Goal: Task Accomplishment & Management: Complete application form

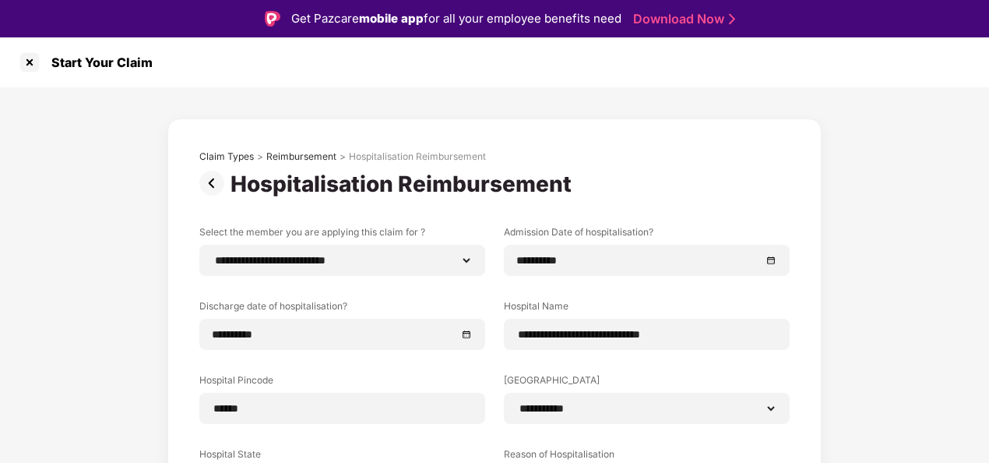
select select "**********"
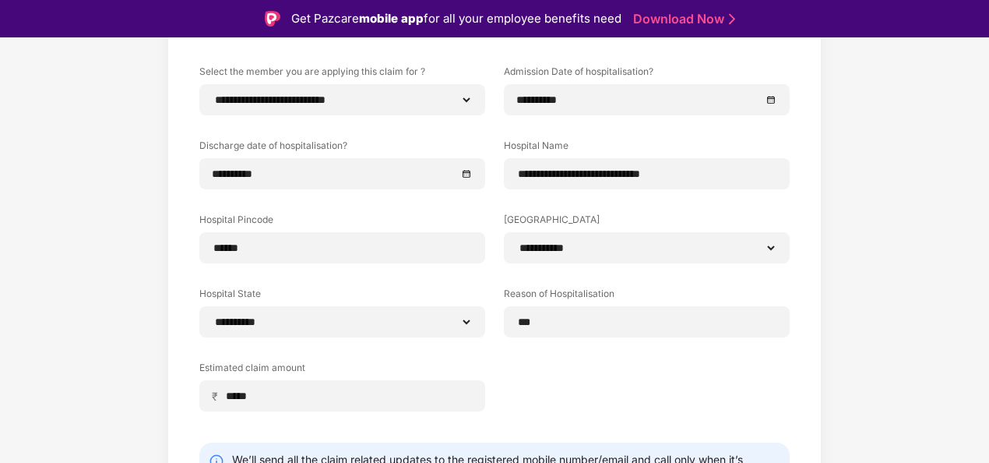
scroll to position [136, 0]
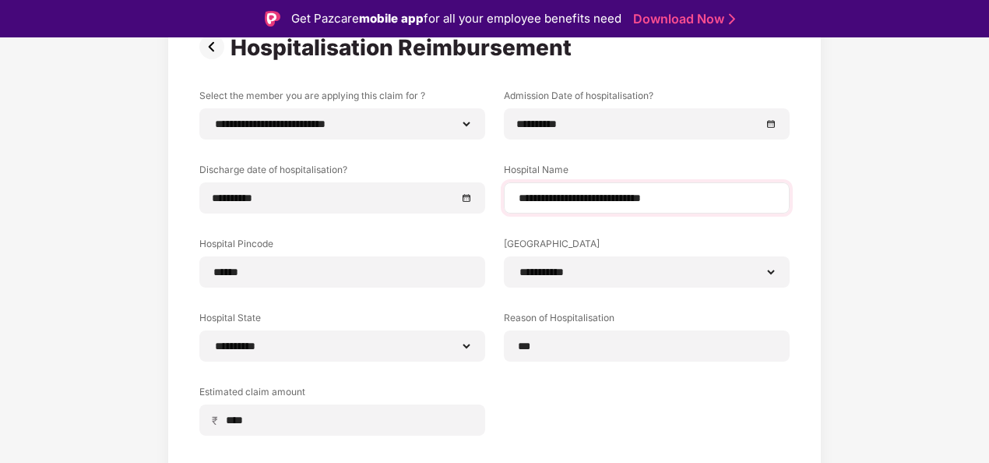
type input "*****"
click at [694, 198] on input "**********" at bounding box center [646, 198] width 259 height 16
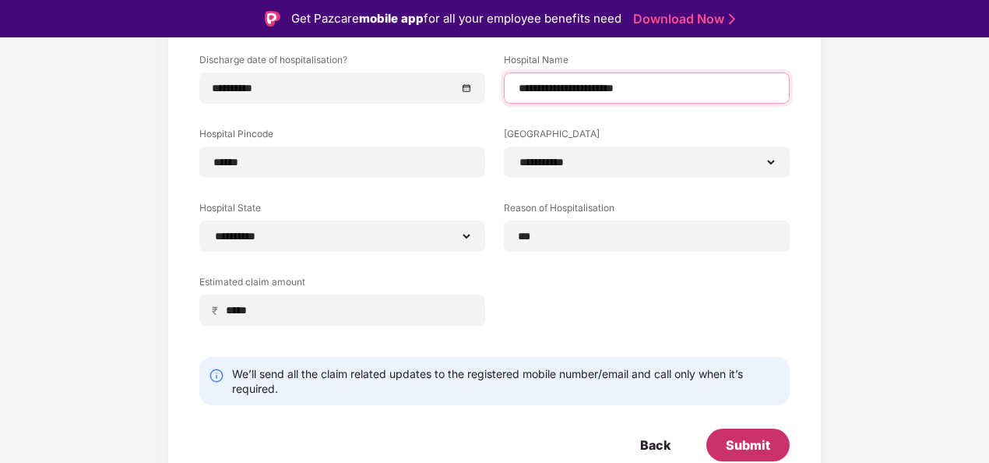
type input "**********"
click at [762, 457] on div "Submit" at bounding box center [748, 444] width 83 height 33
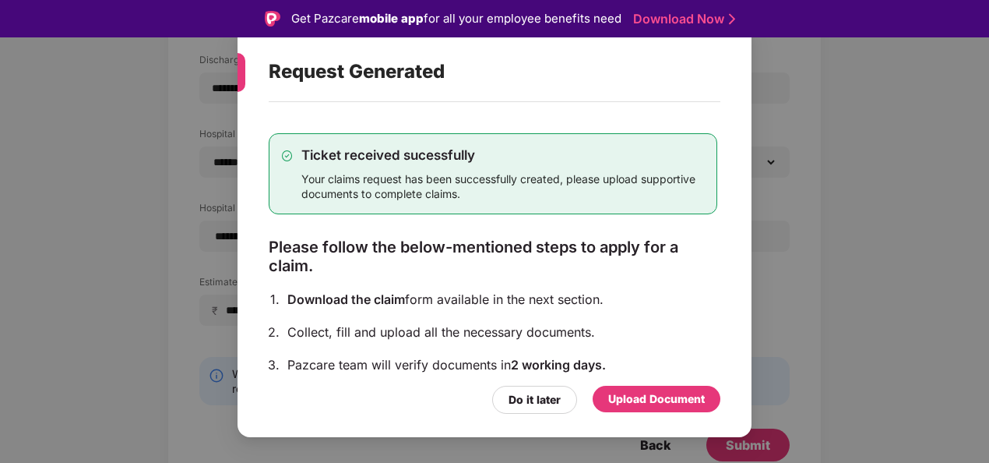
click at [651, 396] on div "Upload Document" at bounding box center [656, 398] width 97 height 17
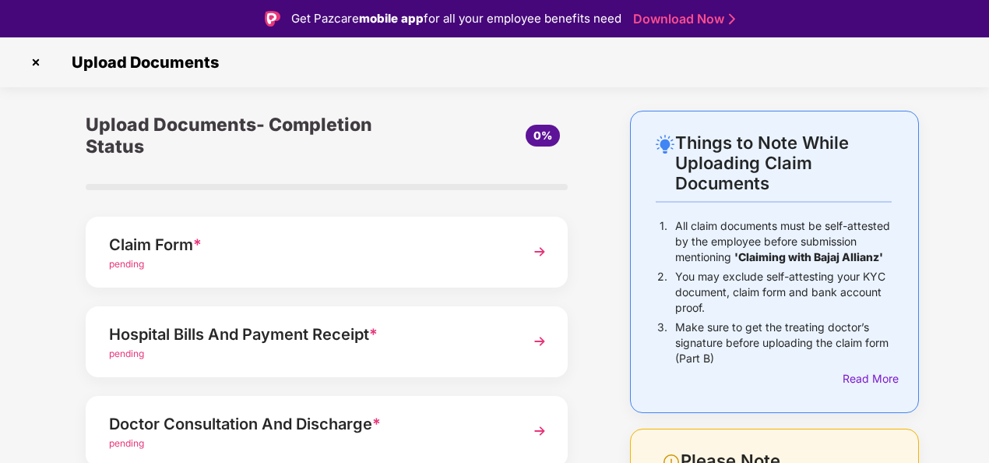
click at [541, 249] on img at bounding box center [540, 252] width 28 height 28
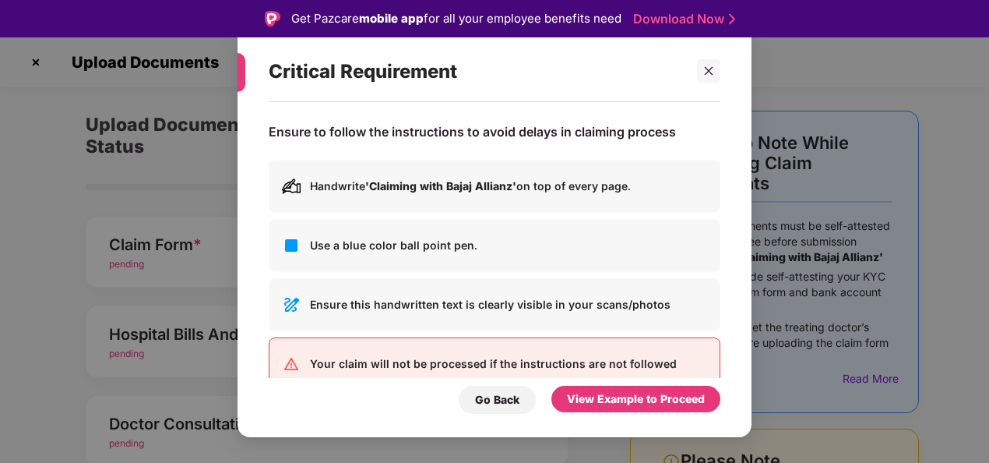
scroll to position [33, 0]
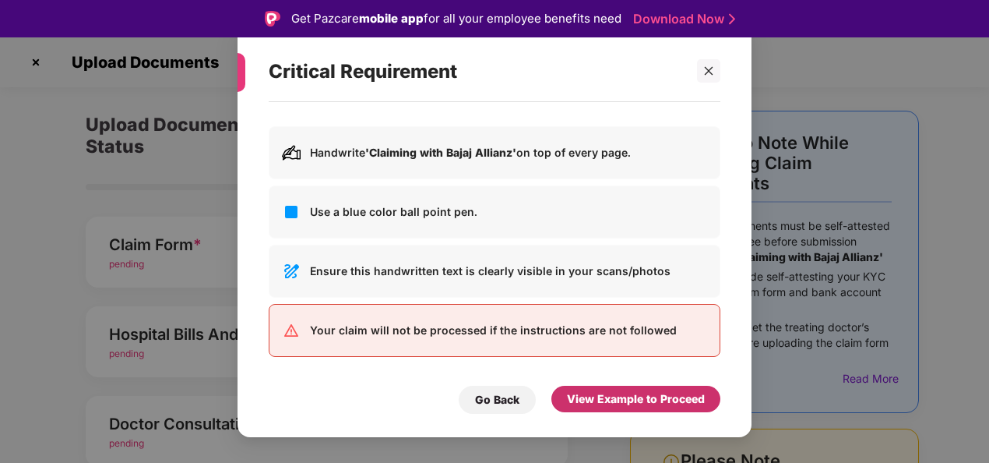
click at [615, 400] on div "View Example to Proceed" at bounding box center [636, 398] width 138 height 17
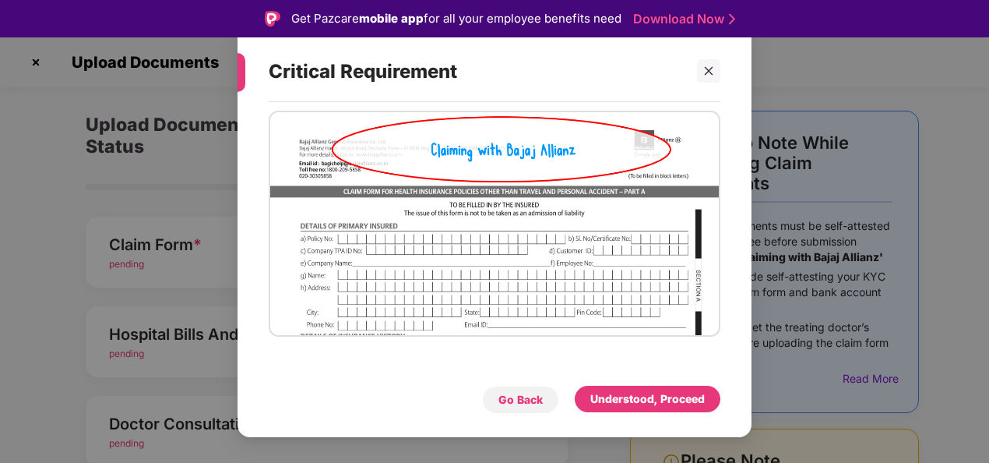
click at [524, 403] on div "Go Back" at bounding box center [521, 399] width 44 height 17
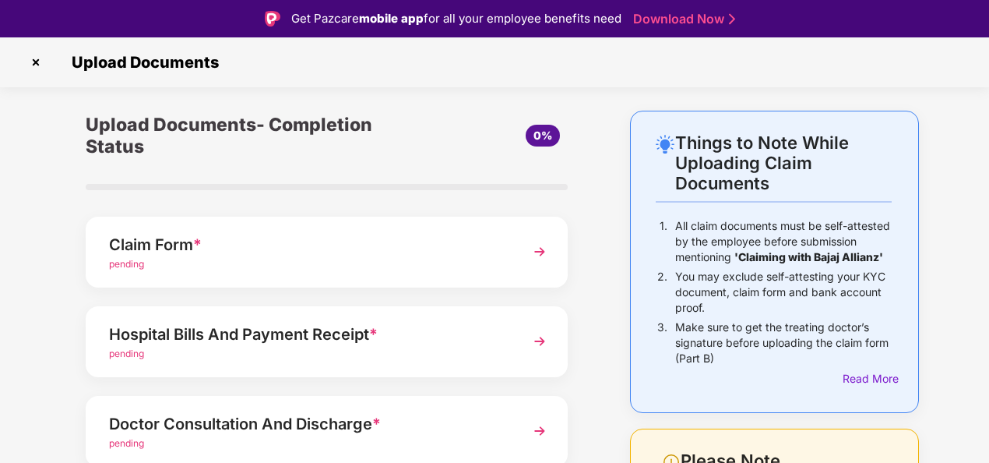
click at [494, 257] on div "pending" at bounding box center [308, 264] width 399 height 15
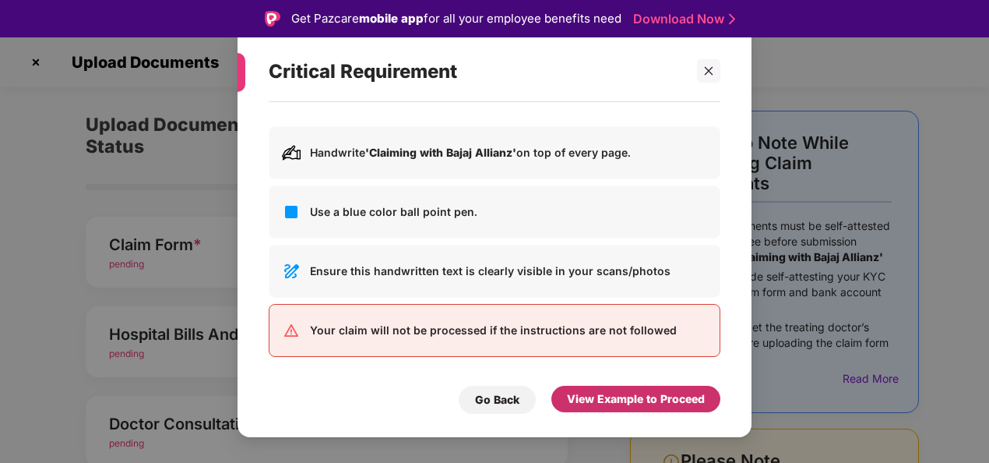
click at [648, 402] on div "View Example to Proceed" at bounding box center [636, 398] width 138 height 17
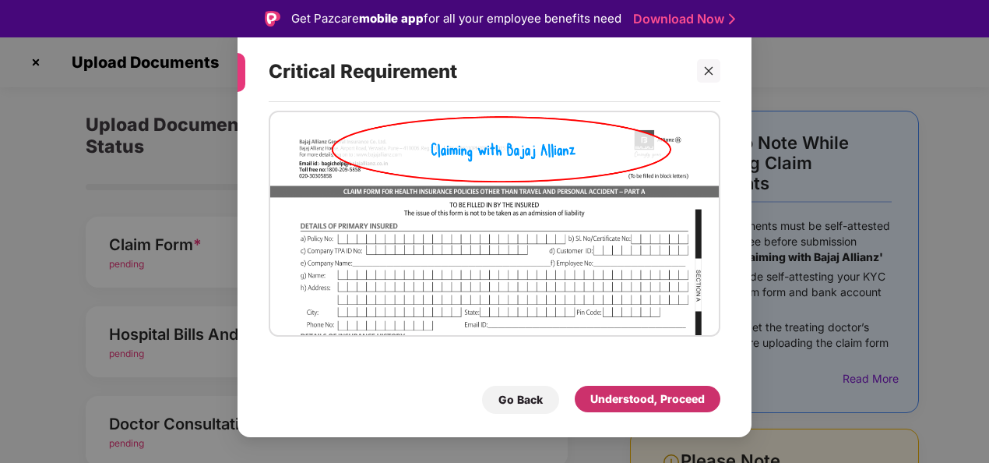
click at [648, 402] on div "Understood, Proceed" at bounding box center [648, 398] width 115 height 17
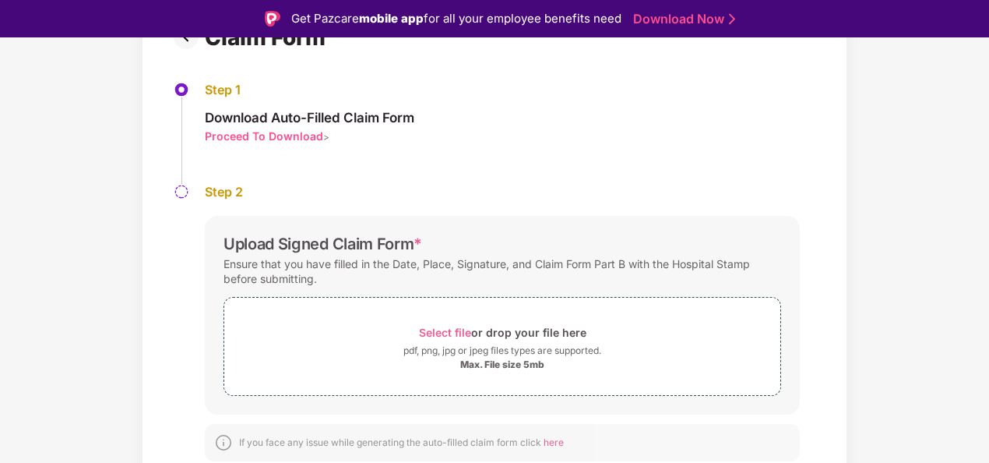
scroll to position [37, 0]
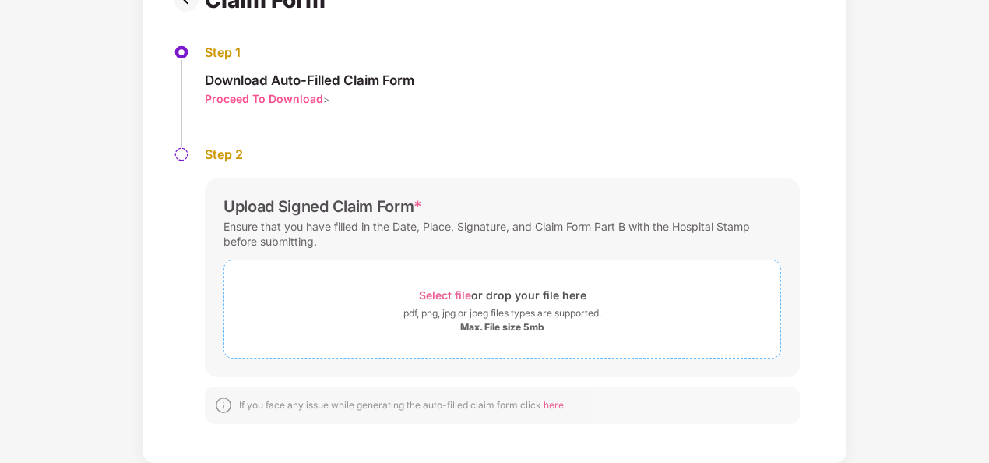
click at [503, 288] on div "Select file or drop your file here" at bounding box center [502, 294] width 167 height 21
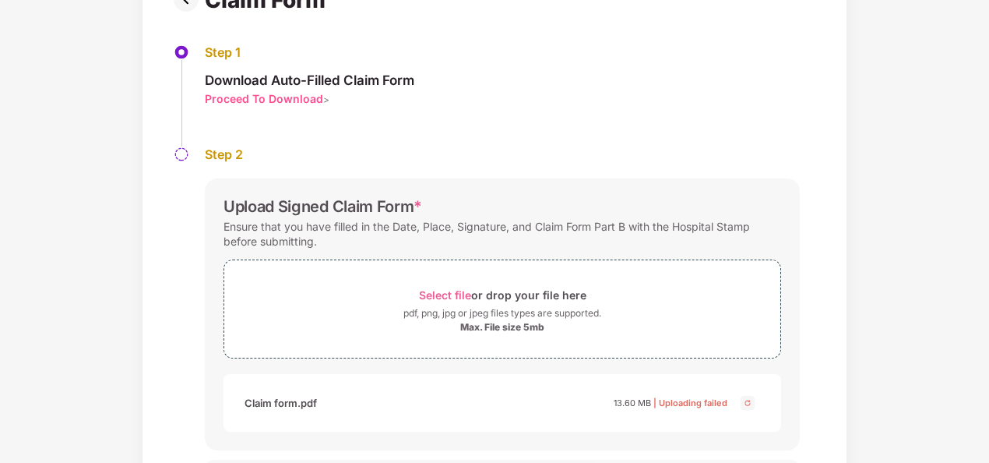
click at [671, 140] on div "Step 1 Download Auto-Filled Claim Form Proceed To Download >" at bounding box center [495, 95] width 642 height 102
click at [743, 400] on img at bounding box center [748, 402] width 19 height 19
drag, startPoint x: 278, startPoint y: 402, endPoint x: 693, endPoint y: 403, distance: 414.5
click at [693, 403] on span "| Uploading failed" at bounding box center [691, 402] width 74 height 11
click at [502, 298] on div "Select file or drop your file here" at bounding box center [502, 294] width 167 height 21
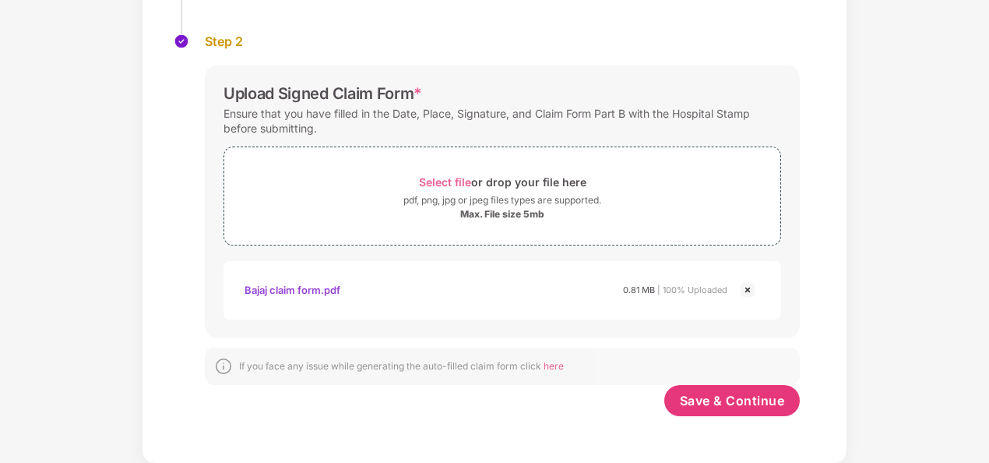
scroll to position [251, 0]
click at [257, 291] on div "Bajaj claim form.pdf" at bounding box center [293, 290] width 96 height 26
click at [913, 365] on div "Documents List > Claim Form Claim Form Step 1 Download Auto-Filled Claim Form P…" at bounding box center [494, 143] width 989 height 642
click at [693, 400] on span "Save & Continue" at bounding box center [732, 401] width 105 height 17
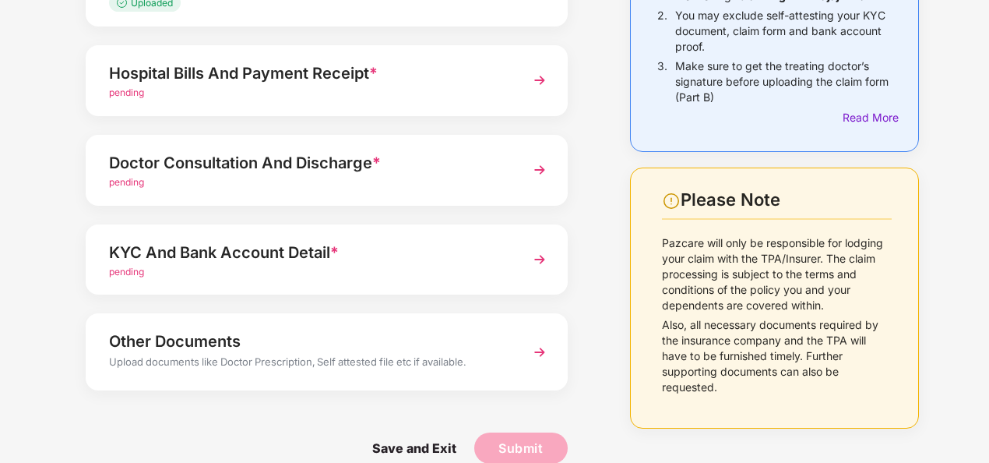
scroll to position [225, 0]
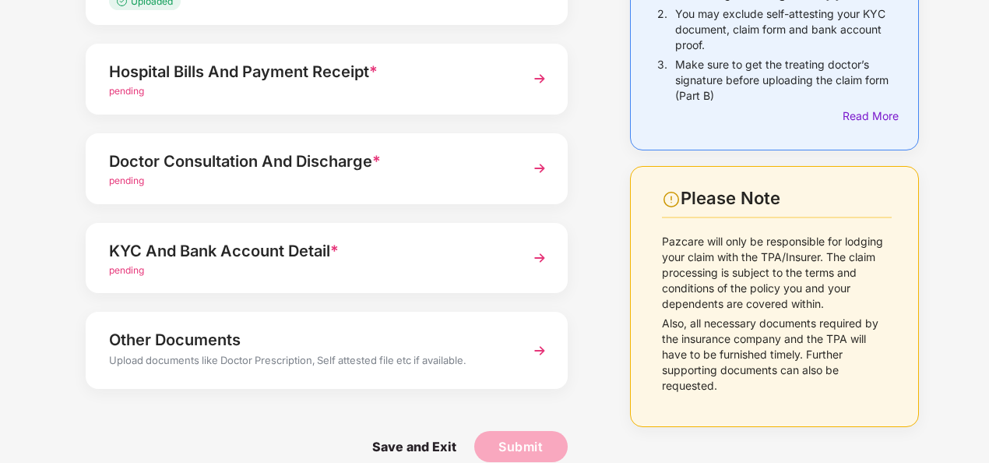
click at [537, 83] on img at bounding box center [540, 79] width 28 height 28
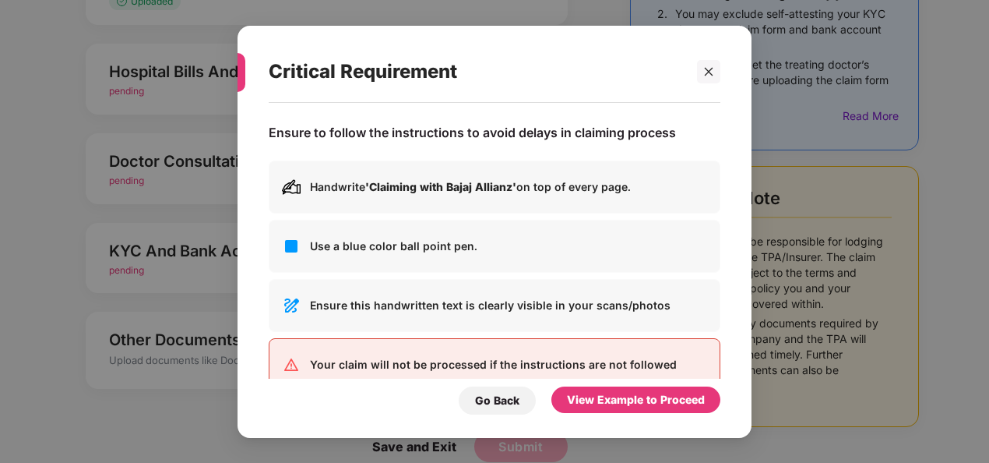
scroll to position [0, 0]
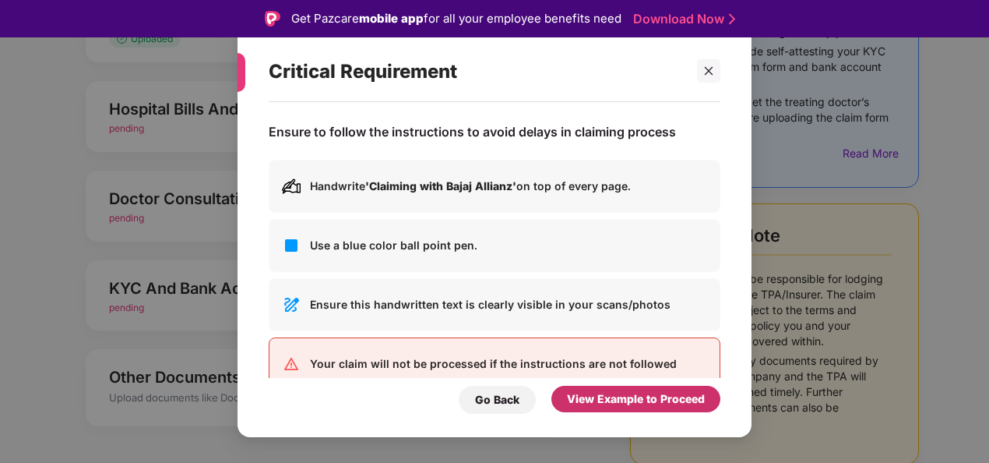
click at [599, 399] on div "View Example to Proceed" at bounding box center [636, 398] width 138 height 17
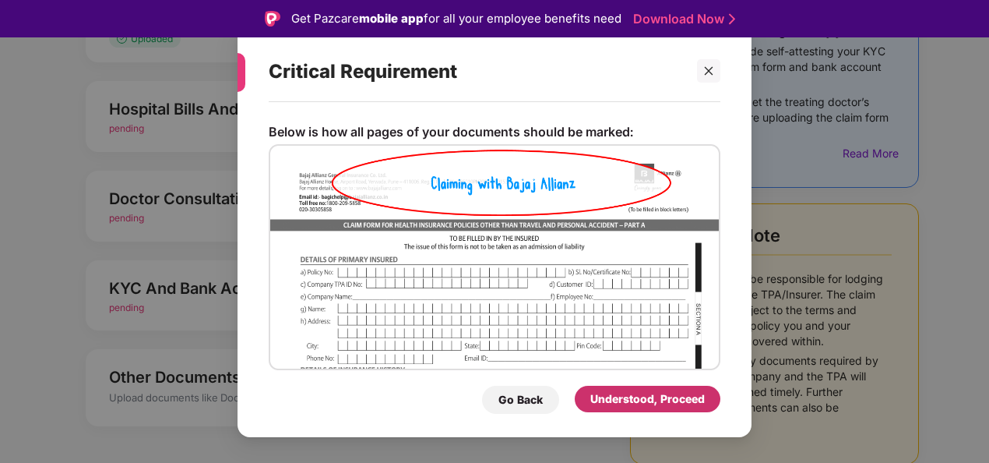
click at [599, 399] on div "Understood, Proceed" at bounding box center [648, 398] width 115 height 17
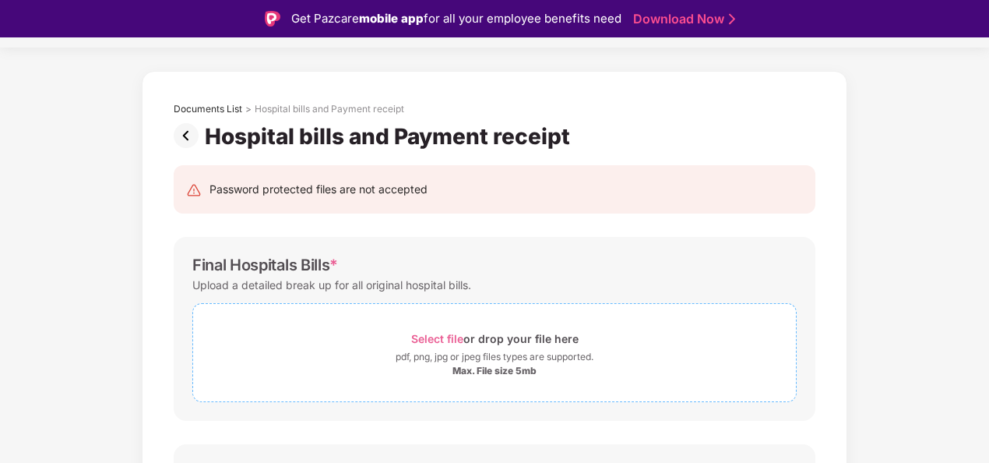
scroll to position [39, 0]
click at [474, 354] on div "pdf, png, jpg or jpeg files types are supported." at bounding box center [495, 358] width 198 height 16
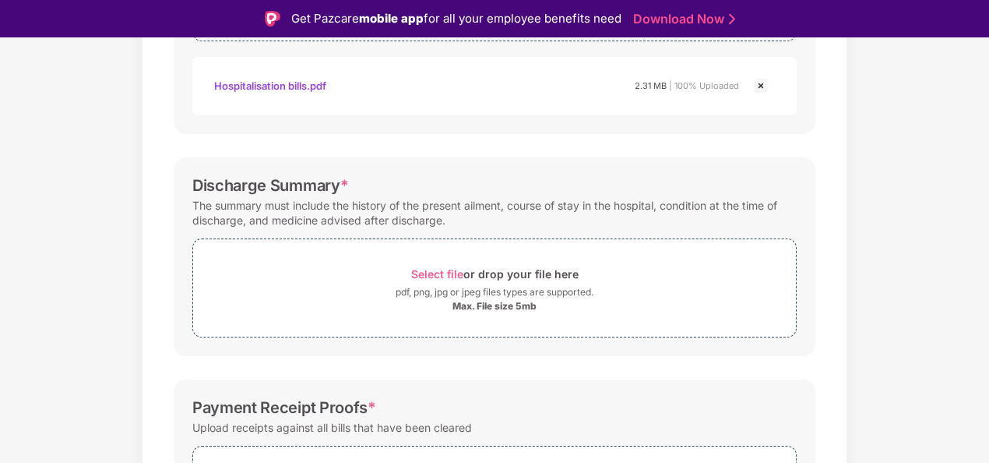
scroll to position [407, 0]
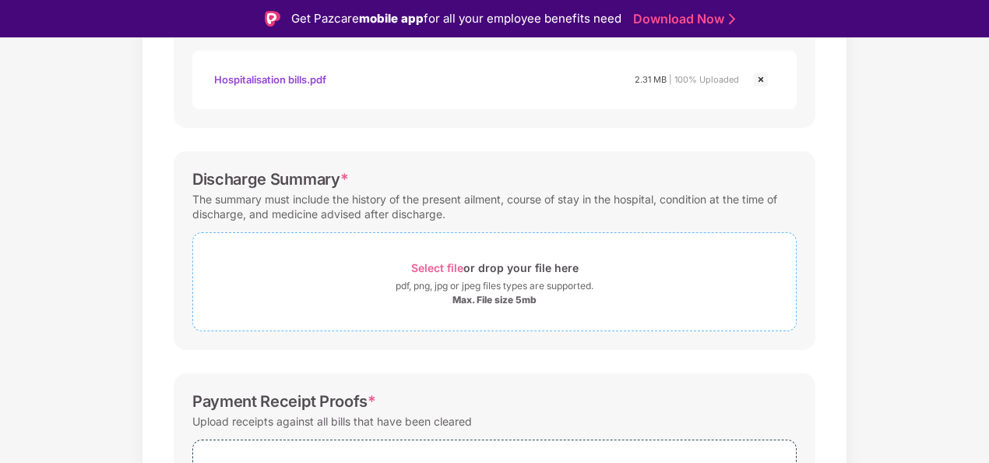
click at [497, 305] on span "Select file or drop your file here pdf, png, jpg or jpeg files types are suppor…" at bounding box center [494, 282] width 603 height 74
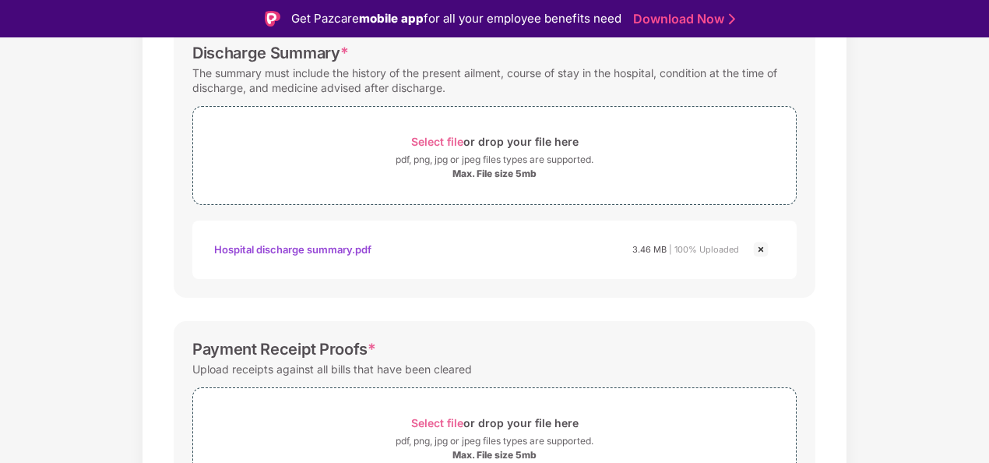
scroll to position [629, 0]
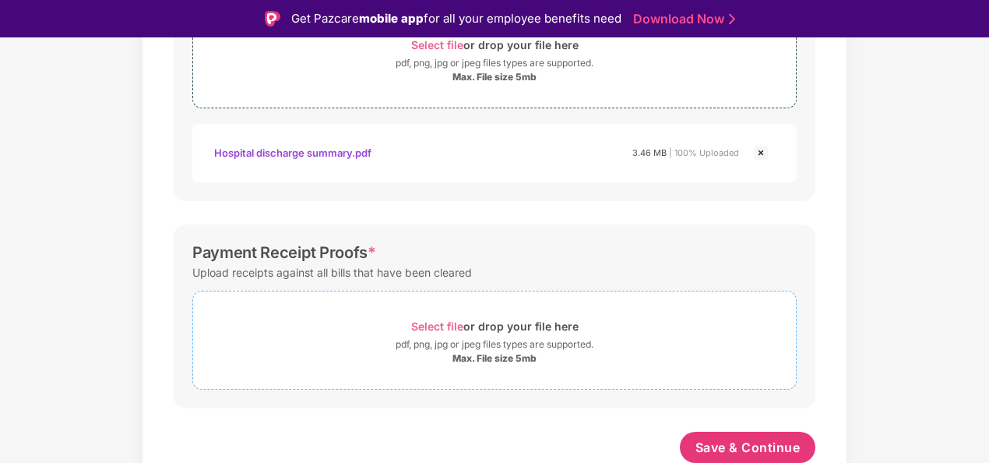
click at [473, 352] on div "Max. File size 5mb" at bounding box center [495, 358] width 84 height 12
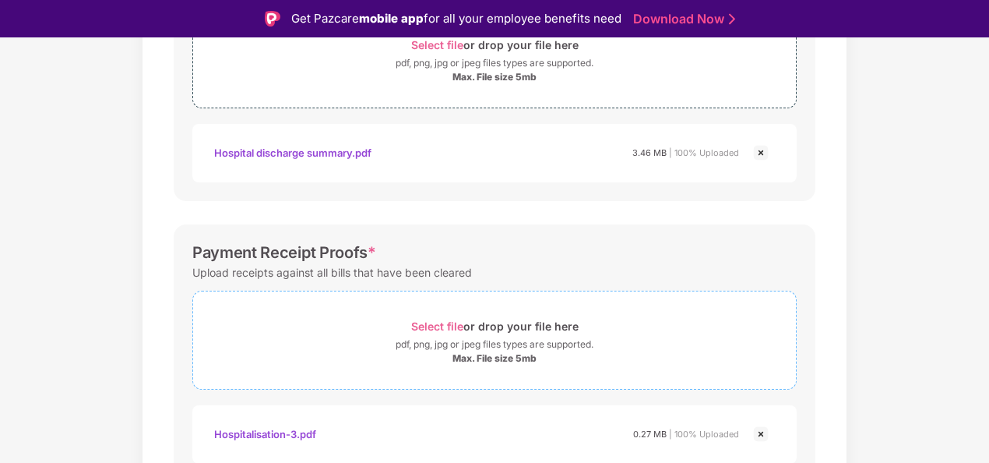
click at [453, 352] on div "Max. File size 5mb" at bounding box center [495, 358] width 84 height 12
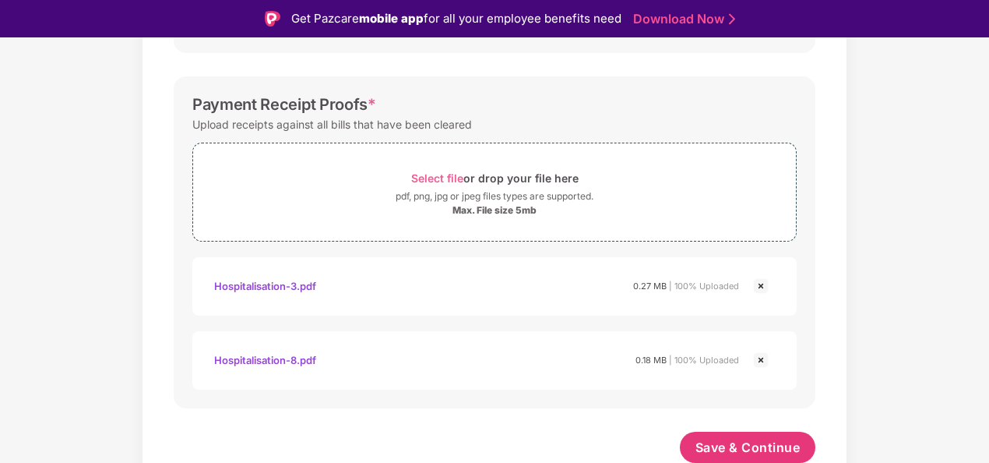
click at [760, 283] on img at bounding box center [761, 286] width 19 height 19
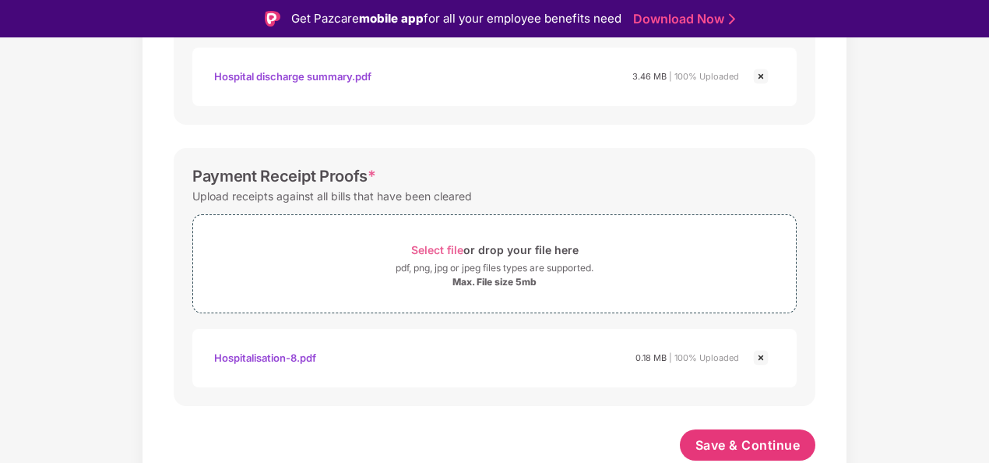
scroll to position [703, 0]
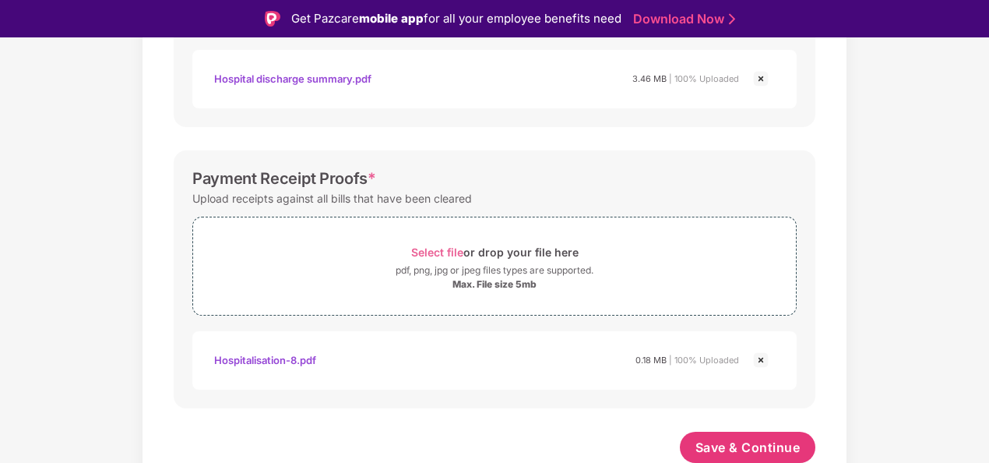
click at [257, 351] on div "Hospitalisation-8.pdf" at bounding box center [265, 360] width 102 height 26
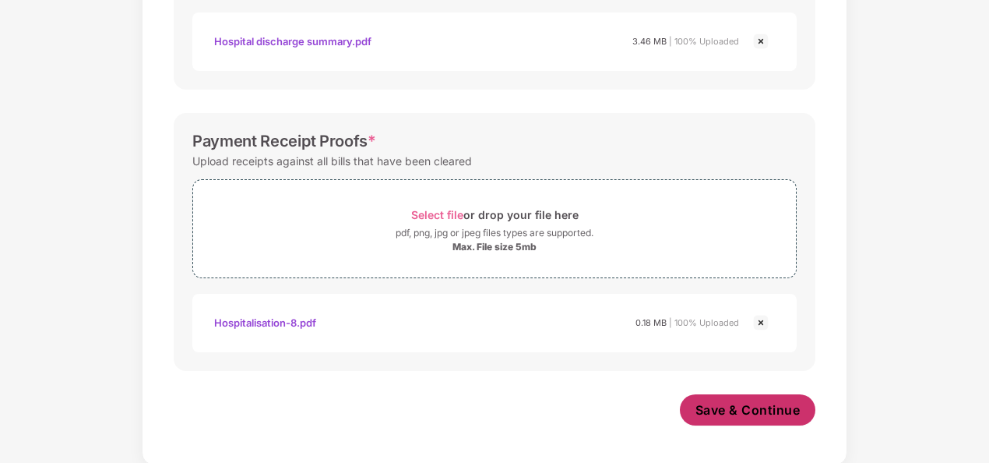
click at [746, 408] on span "Save & Continue" at bounding box center [748, 409] width 105 height 17
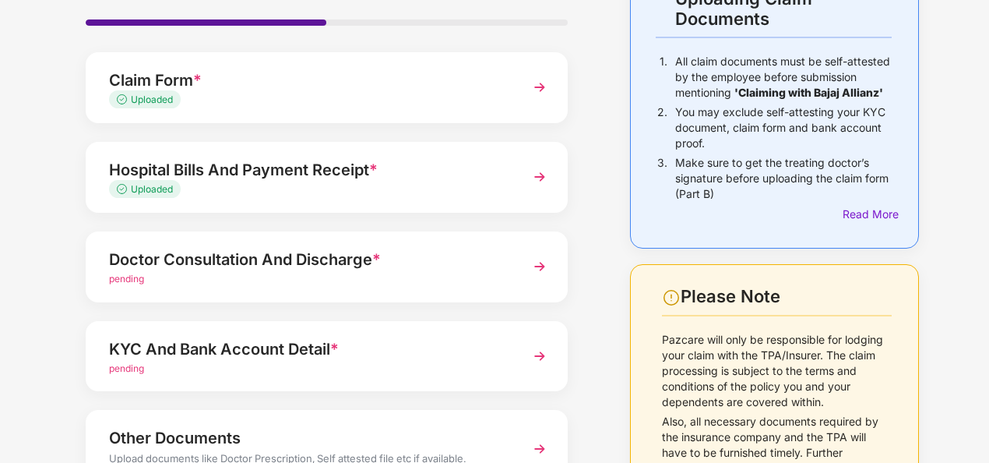
scroll to position [132, 0]
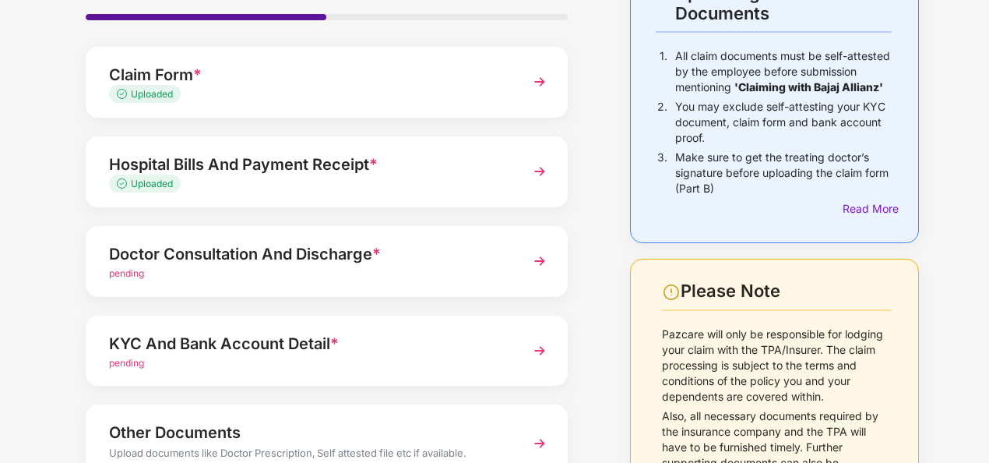
click at [471, 266] on div "pending" at bounding box center [308, 273] width 399 height 15
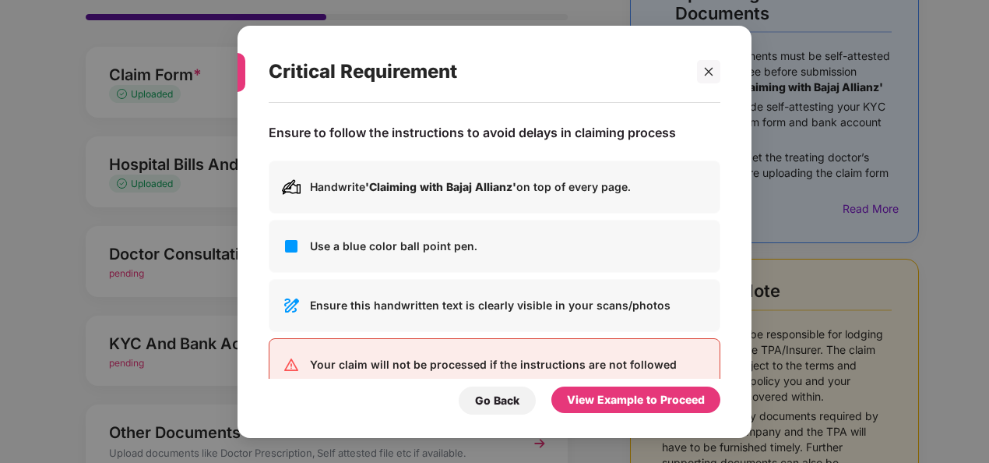
scroll to position [0, 0]
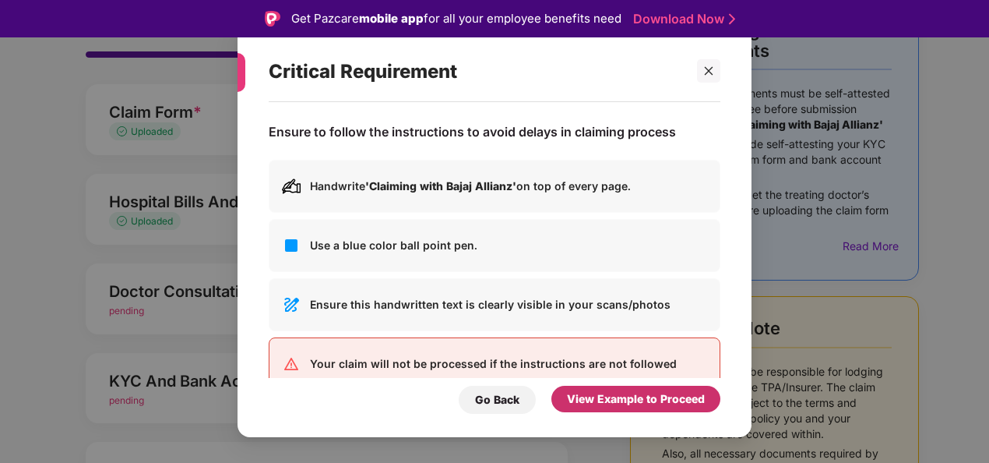
click at [615, 399] on div "View Example to Proceed" at bounding box center [636, 398] width 138 height 17
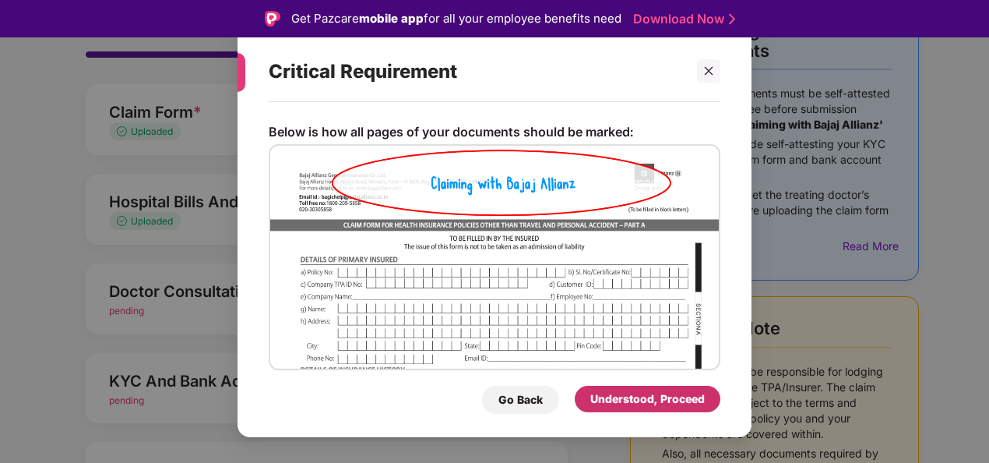
click at [615, 399] on div "Understood, Proceed" at bounding box center [648, 398] width 115 height 17
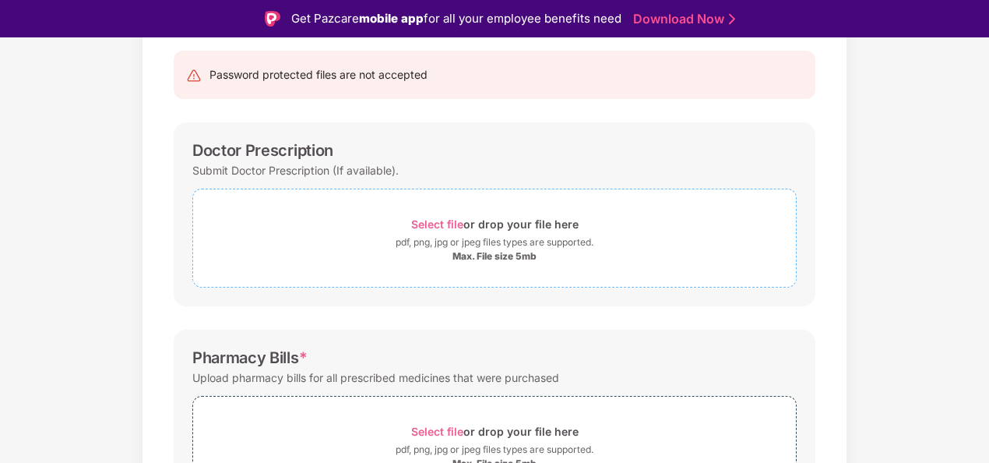
scroll to position [156, 0]
click at [509, 251] on div "Max. File size 5mb" at bounding box center [495, 255] width 84 height 12
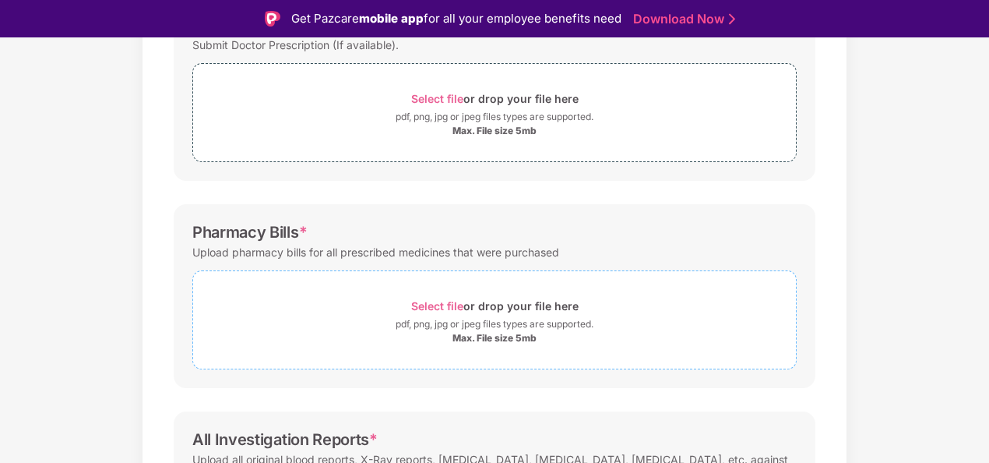
click at [475, 324] on div "pdf, png, jpg or jpeg files types are supported." at bounding box center [495, 324] width 198 height 16
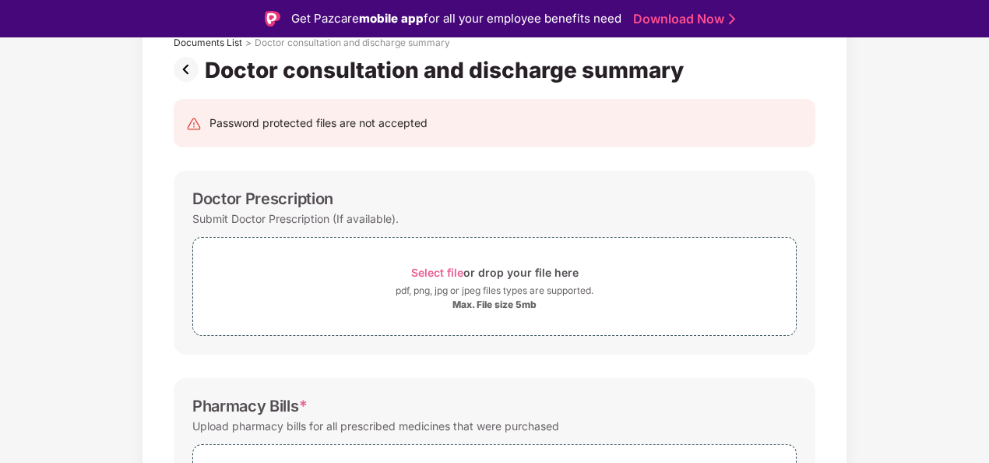
scroll to position [255, 0]
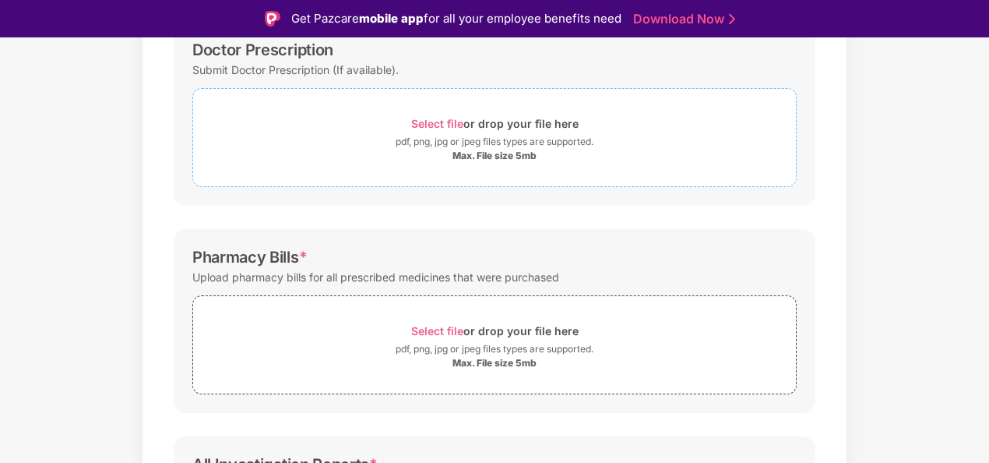
click at [459, 150] on div "Max. File size 5mb" at bounding box center [495, 156] width 84 height 12
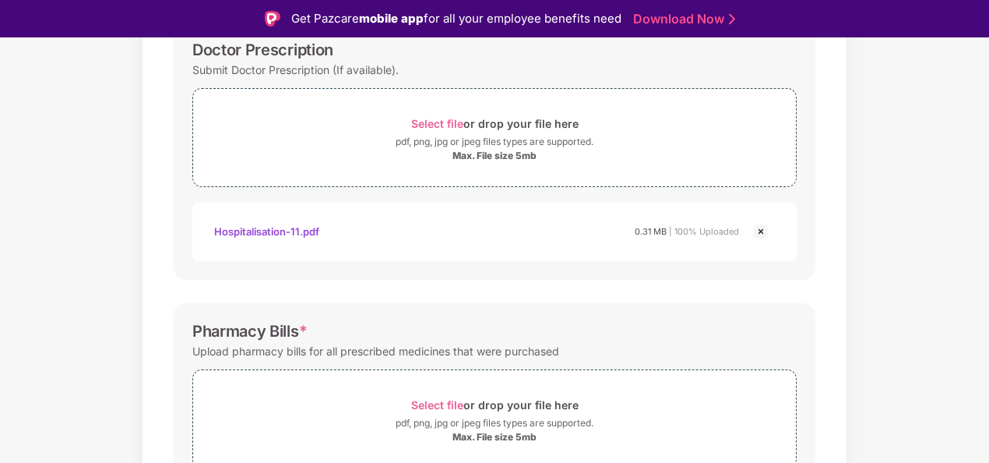
click at [257, 229] on div "Hospitalisation-11.pdf" at bounding box center [266, 231] width 105 height 26
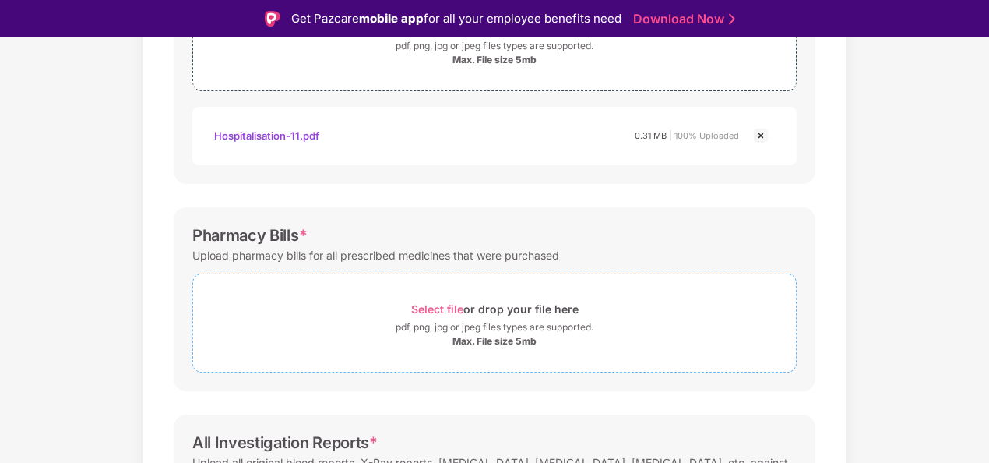
scroll to position [458, 0]
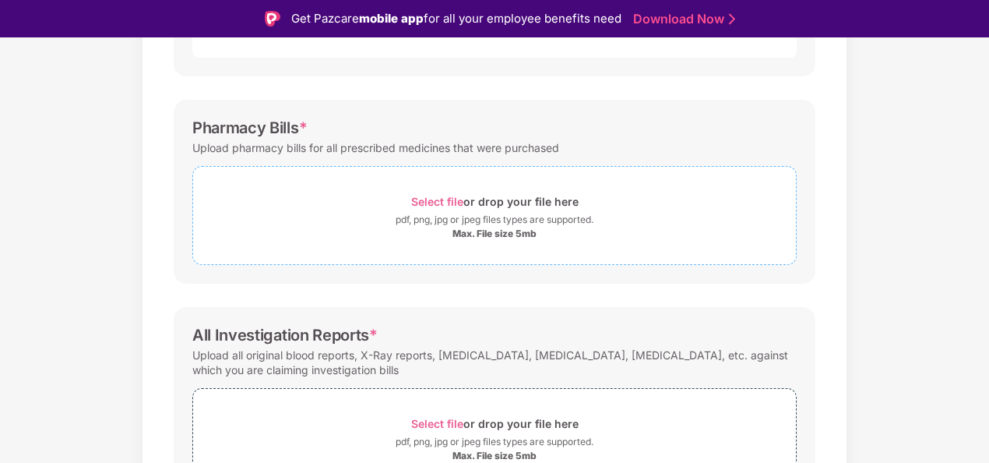
click at [511, 221] on div "pdf, png, jpg or jpeg files types are supported." at bounding box center [495, 220] width 198 height 16
click at [438, 212] on div "pdf, png, jpg or jpeg files types are supported." at bounding box center [495, 220] width 198 height 16
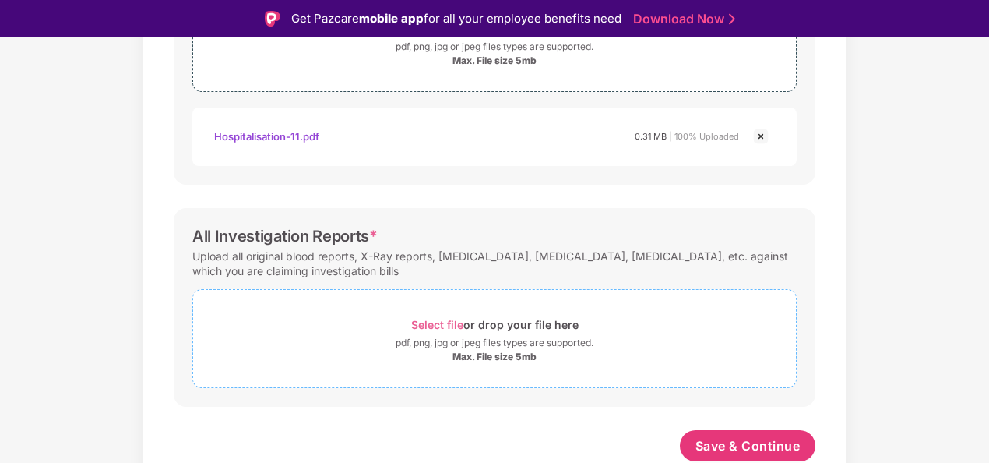
scroll to position [629, 0]
click at [486, 339] on div "pdf, png, jpg or jpeg files types are supported." at bounding box center [495, 345] width 198 height 16
click at [488, 321] on div "Select file or drop your file here" at bounding box center [494, 326] width 167 height 21
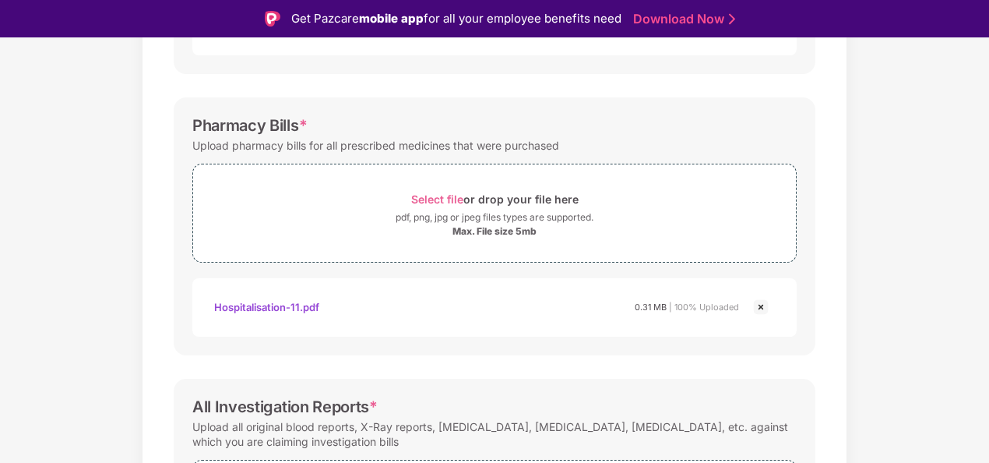
scroll to position [703, 0]
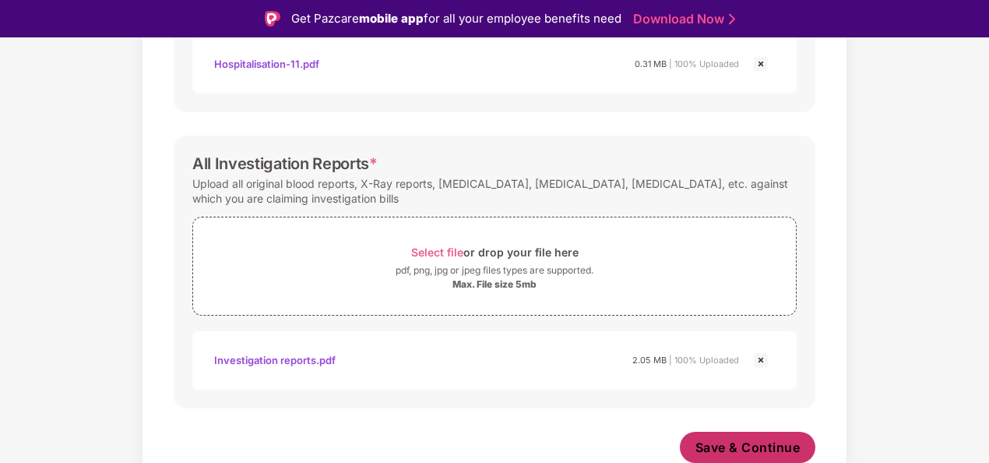
click at [718, 455] on button "Save & Continue" at bounding box center [748, 447] width 136 height 31
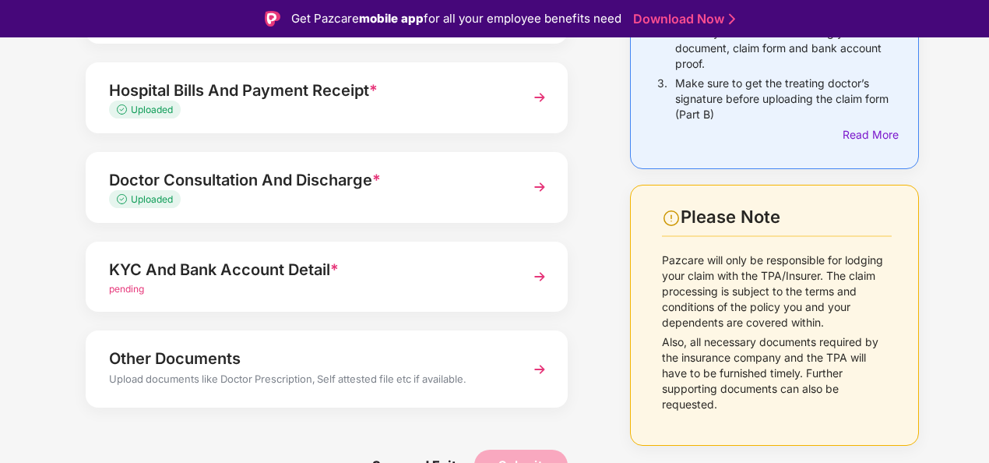
scroll to position [248, 0]
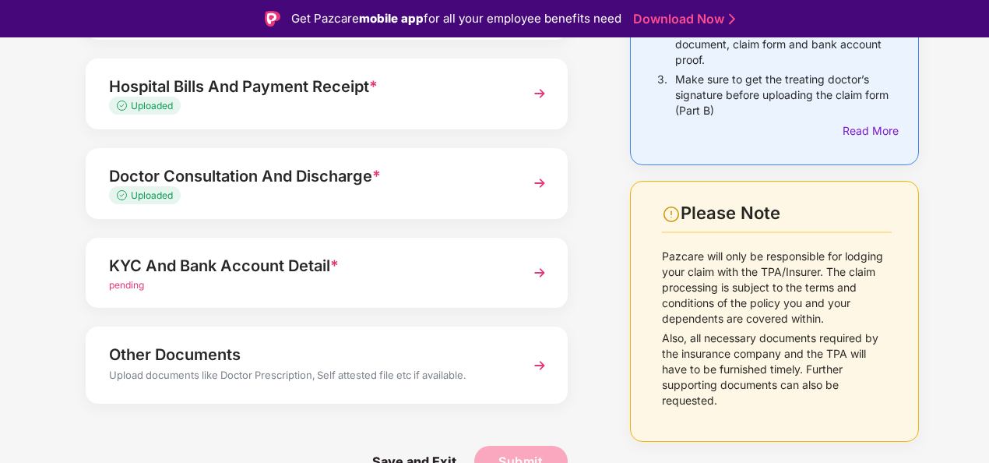
click at [504, 285] on div "pending" at bounding box center [308, 285] width 399 height 15
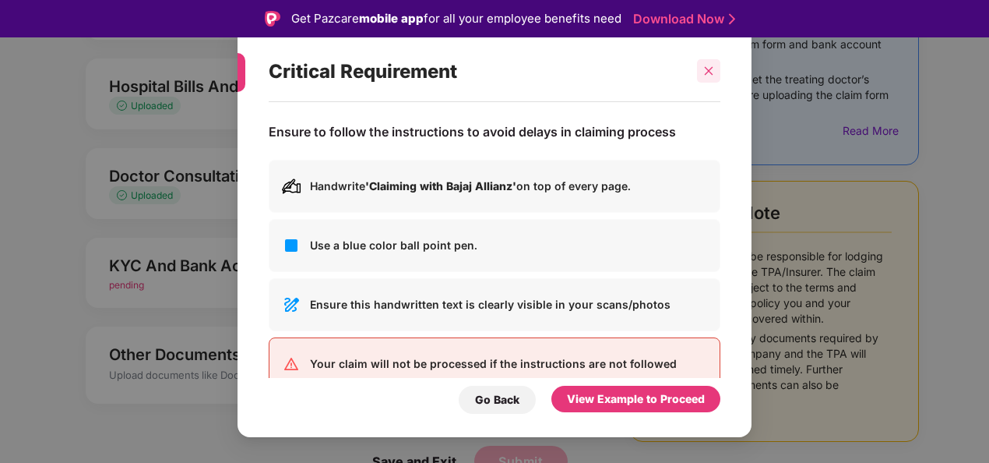
click at [701, 70] on div at bounding box center [708, 70] width 23 height 23
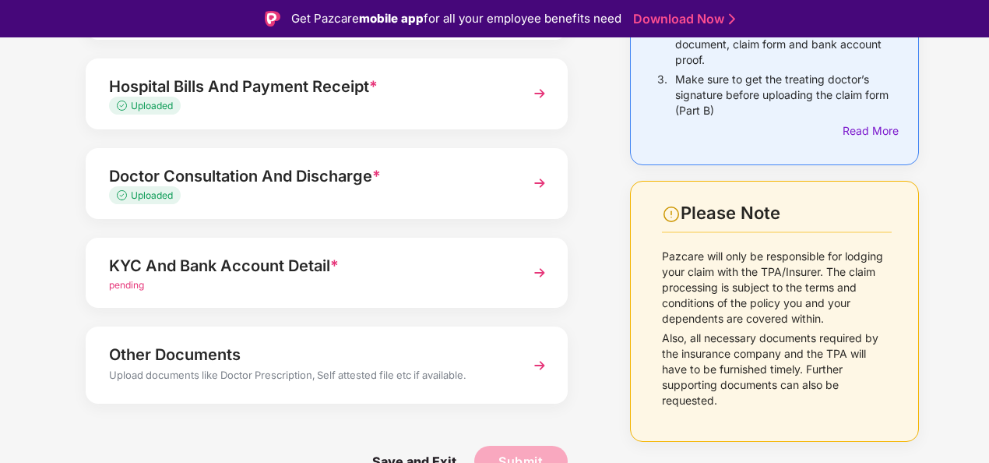
click at [449, 265] on div "KYC And Bank Account Detail *" at bounding box center [308, 265] width 399 height 25
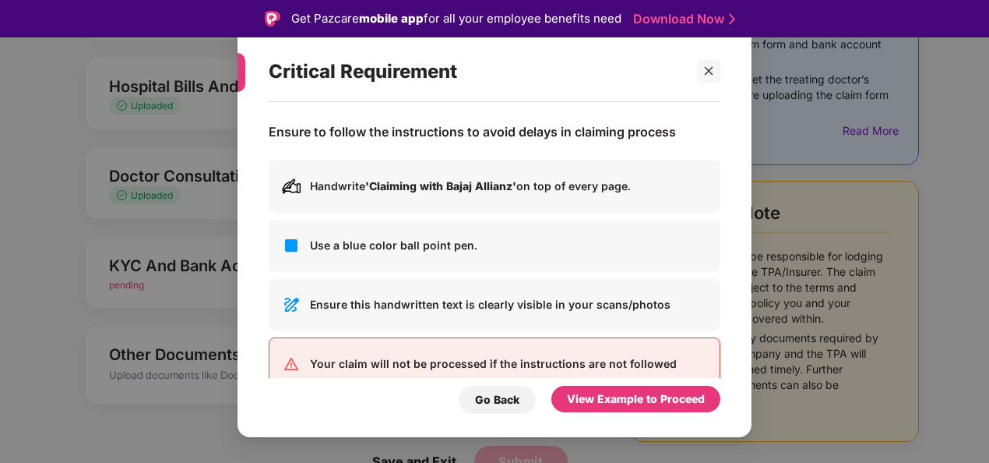
scroll to position [33, 0]
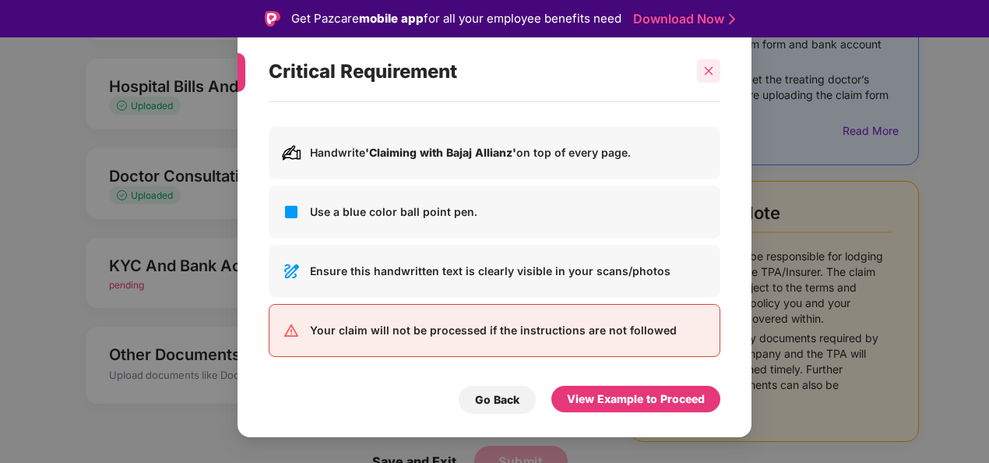
click at [704, 72] on icon "close" at bounding box center [708, 70] width 11 height 11
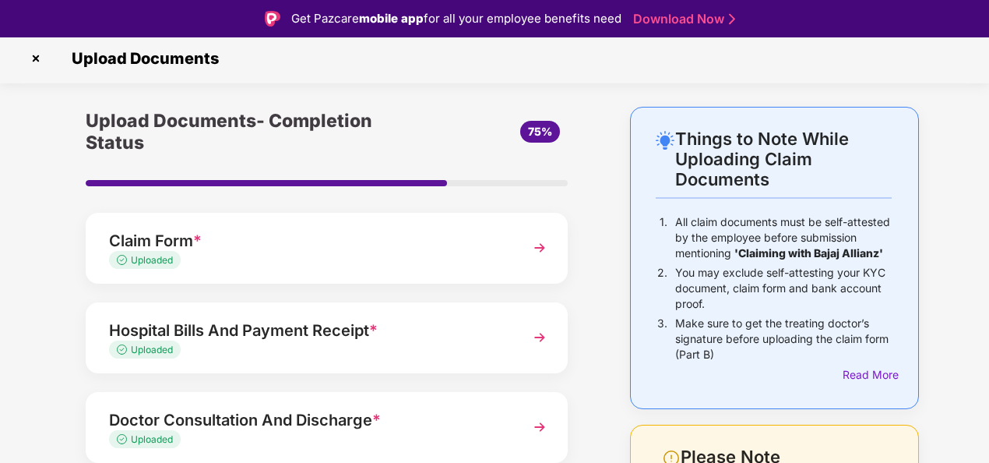
scroll to position [248, 0]
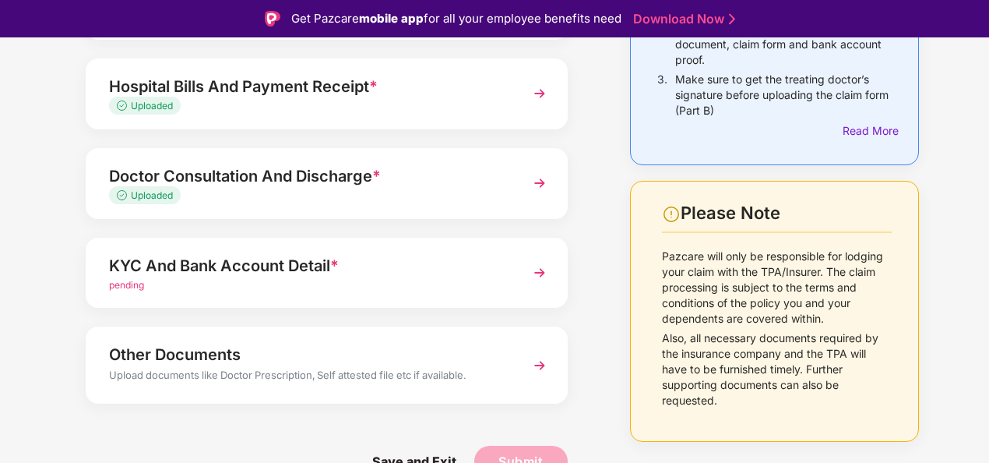
click at [426, 291] on div "pending" at bounding box center [308, 285] width 399 height 15
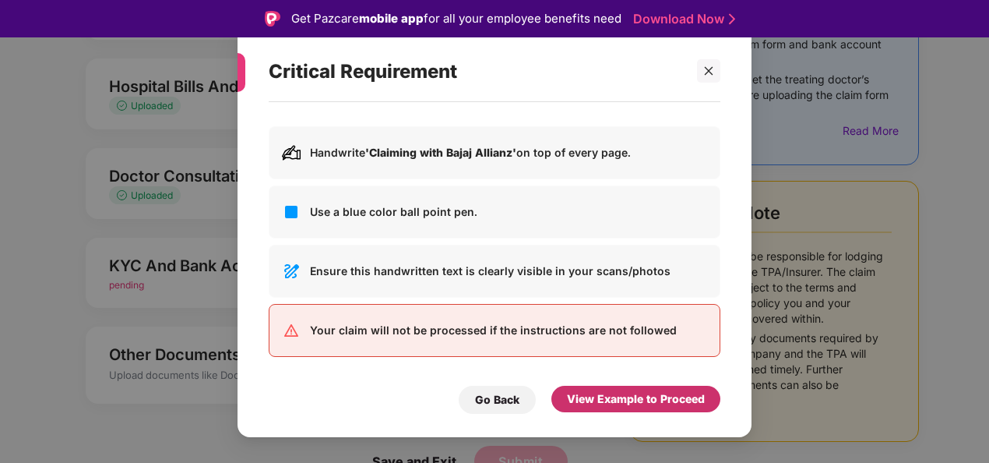
click at [601, 403] on div "View Example to Proceed" at bounding box center [636, 398] width 138 height 17
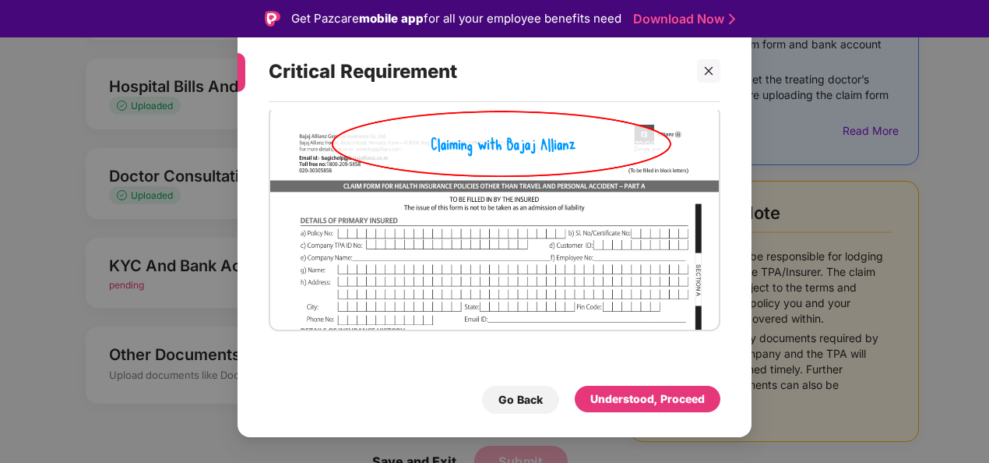
scroll to position [0, 0]
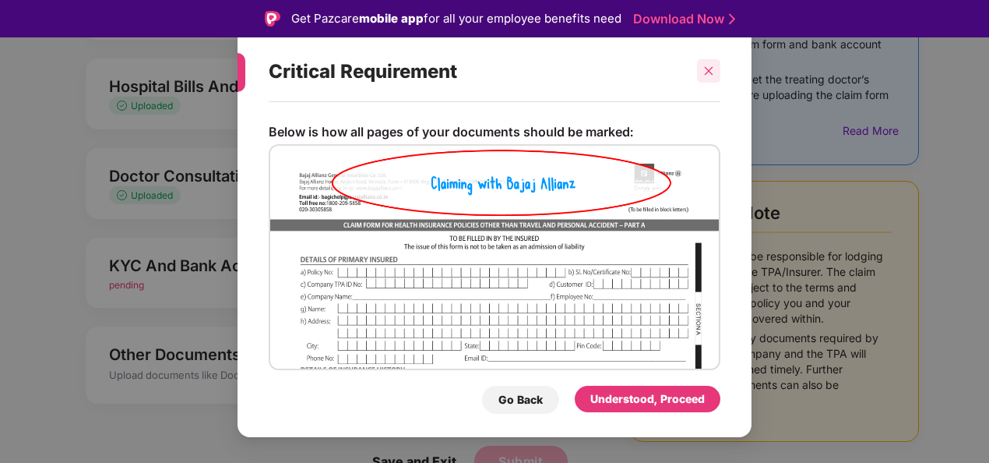
click at [702, 67] on div at bounding box center [708, 70] width 23 height 23
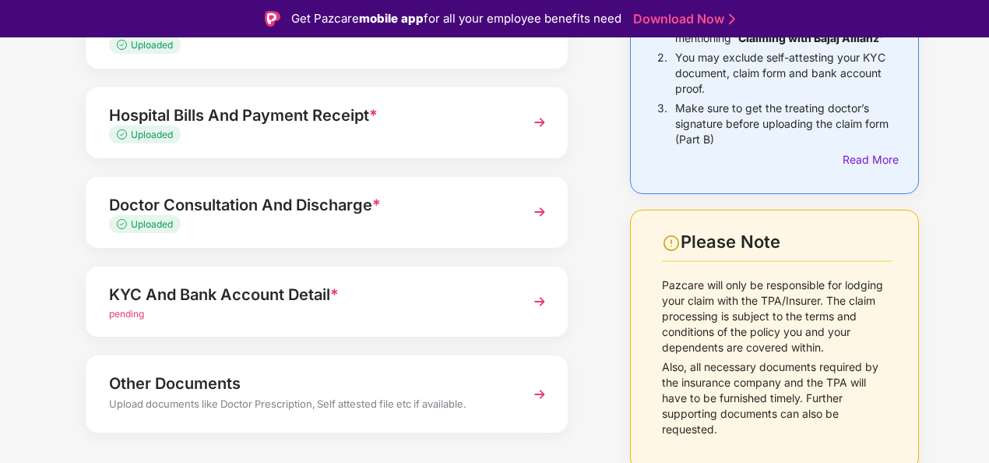
scroll to position [218, 0]
drag, startPoint x: 601, startPoint y: 288, endPoint x: 178, endPoint y: 242, distance: 425.6
click at [601, 288] on div "Upload Documents- Completion Status 75% Claim Form * Uploaded Hospital Bills An…" at bounding box center [327, 210] width 560 height 637
